Goal: Task Accomplishment & Management: Manage account settings

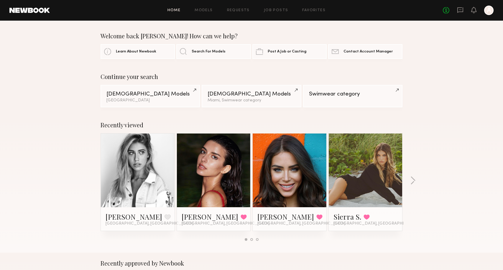
click at [489, 10] on div at bounding box center [488, 10] width 9 height 9
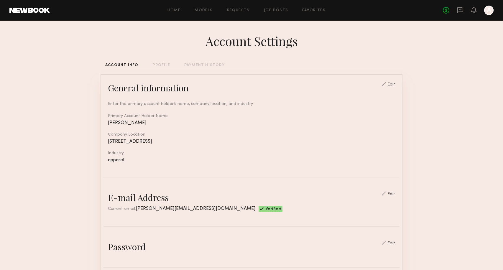
click at [202, 65] on div "PAYMENT HISTORY" at bounding box center [204, 65] width 40 height 4
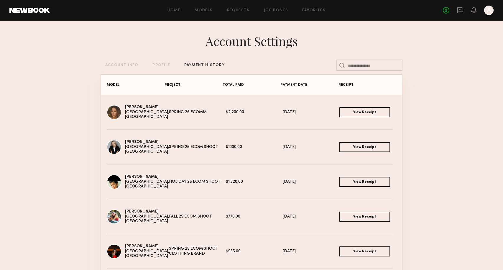
click at [363, 182] on link "View Receipt" at bounding box center [364, 182] width 51 height 10
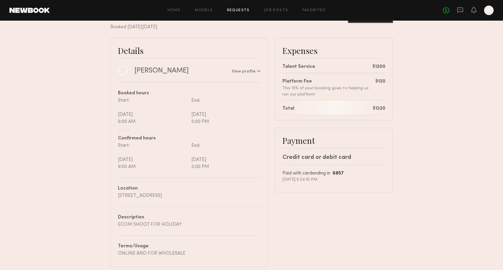
scroll to position [42, 0]
